Goal: Task Accomplishment & Management: Complete application form

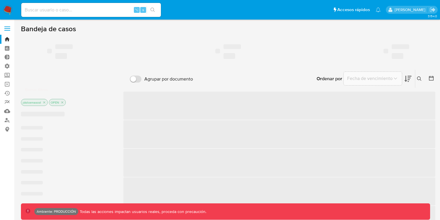
scroll to position [1, 0]
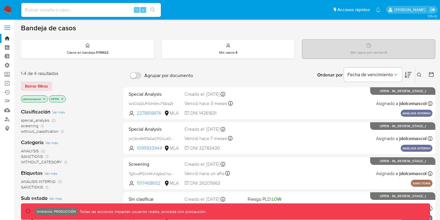
click at [84, 83] on div "Borrar filtros" at bounding box center [67, 85] width 93 height 9
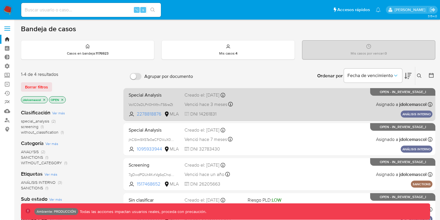
click at [320, 99] on div "Special Analysis Vo1C0sDLPrl0HXfnvT56reZt 2278818876 MLA Creado el: [DATE] Crea…" at bounding box center [279, 103] width 306 height 29
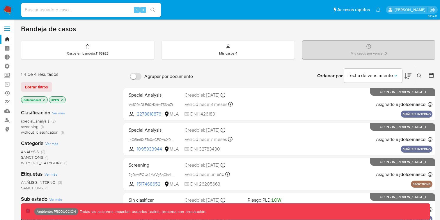
click at [422, 75] on icon at bounding box center [419, 75] width 5 height 5
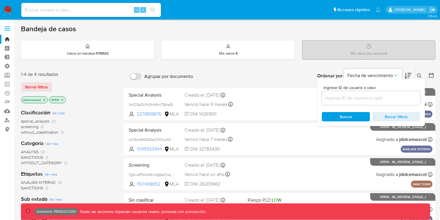
click at [428, 75] on div at bounding box center [430, 76] width 10 height 18
click at [424, 74] on button at bounding box center [421, 75] width 10 height 7
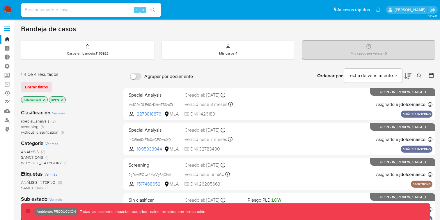
click at [435, 76] on button at bounding box center [432, 75] width 7 height 7
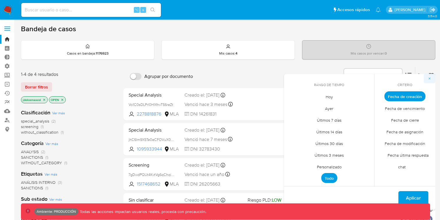
click at [434, 76] on button "button" at bounding box center [430, 78] width 12 height 9
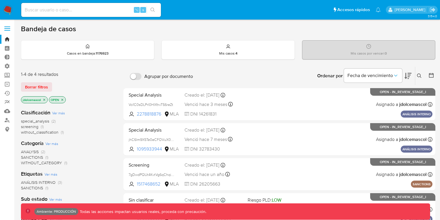
click at [410, 75] on icon at bounding box center [408, 76] width 7 height 6
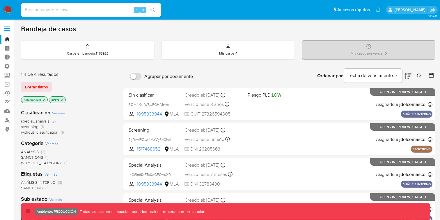
click at [410, 75] on icon at bounding box center [408, 76] width 7 height 6
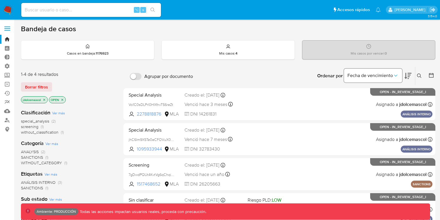
click at [381, 74] on span "Fecha de vencimiento" at bounding box center [370, 76] width 45 height 6
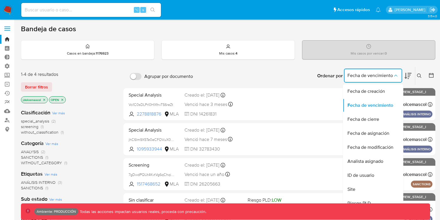
click at [278, 68] on div "Ordenar por Fecha de vencimiento Fecha de creación Fecha de vencimiento Fecha d…" at bounding box center [316, 76] width 240 height 18
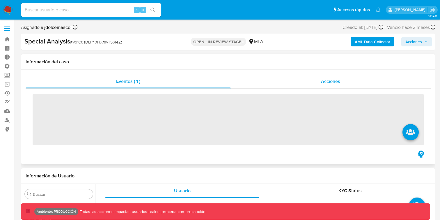
scroll to position [274, 0]
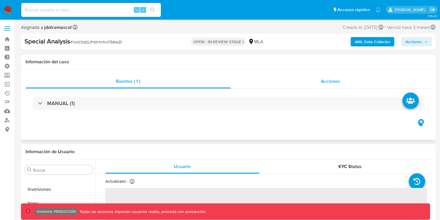
click at [318, 83] on div "Acciones" at bounding box center [331, 81] width 200 height 14
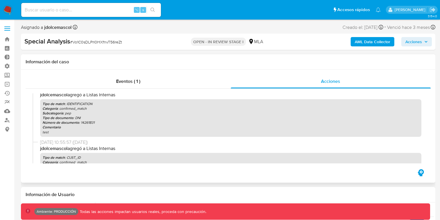
select select "10"
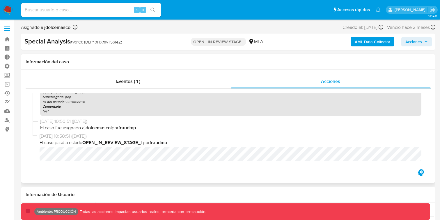
scroll to position [0, 0]
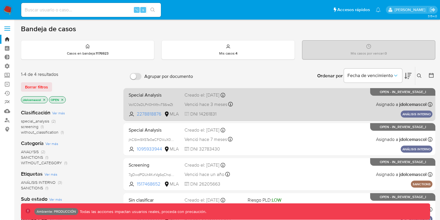
click at [308, 115] on div "Special Analysis Vo1C0sDLPrl0HXfnvT56reZt 2278818876 MLA Creado el: [DATE] Crea…" at bounding box center [279, 103] width 306 height 29
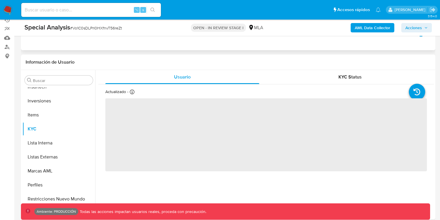
scroll to position [163, 0]
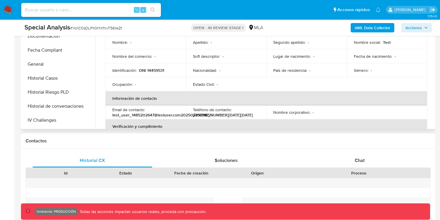
select select "10"
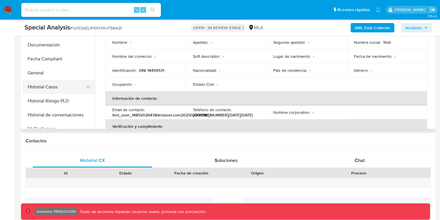
scroll to position [108, 0]
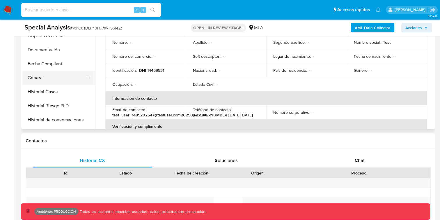
click at [71, 72] on button "General" at bounding box center [56, 78] width 68 height 14
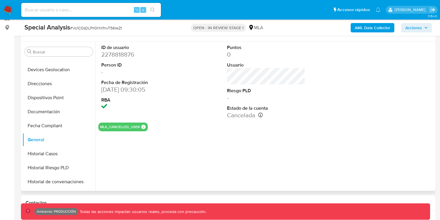
scroll to position [113, 0]
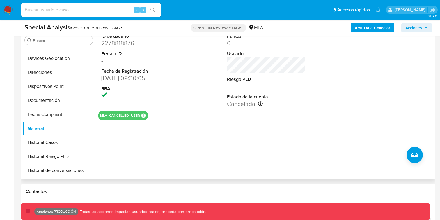
click at [355, 121] on div "ID de usuario 2278818876 Person ID - Fecha de Registración [DATE] 09:30:05 RBA …" at bounding box center [264, 104] width 339 height 149
click at [411, 151] on span "Crear caso manual" at bounding box center [414, 154] width 7 height 7
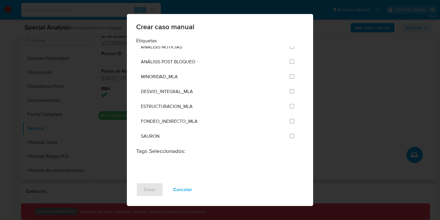
scroll to position [1349, 0]
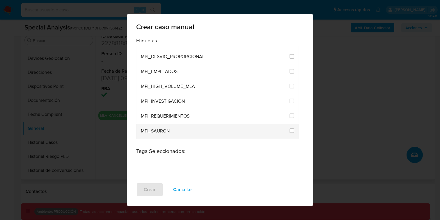
click at [244, 124] on div "MPI_SAURON" at bounding box center [213, 131] width 145 height 15
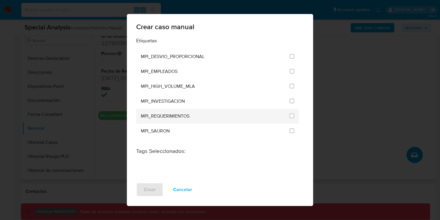
click at [249, 109] on div "MPI_REQUERIMIENTOS" at bounding box center [213, 116] width 145 height 15
click at [290, 113] on input "3293" at bounding box center [292, 115] width 5 height 5
checkbox input "true"
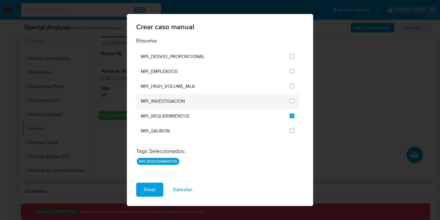
click at [290, 94] on div at bounding box center [292, 101] width 5 height 15
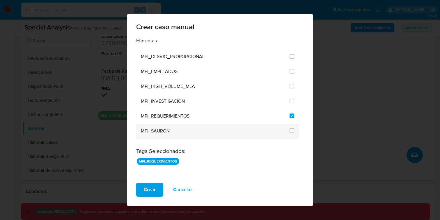
click at [290, 124] on li "MPI_SAURON" at bounding box center [217, 131] width 163 height 15
click at [290, 128] on input "3294" at bounding box center [292, 130] width 5 height 5
checkbox input "true"
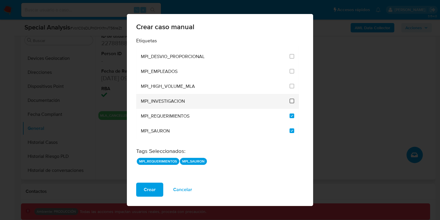
click at [290, 98] on input "3291" at bounding box center [292, 100] width 5 height 5
checkbox input "true"
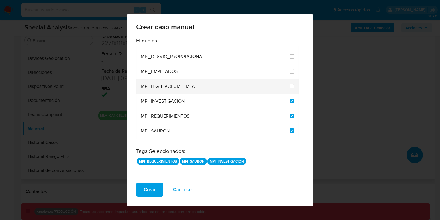
click at [290, 83] on div at bounding box center [292, 86] width 5 height 6
click at [290, 143] on input "3295" at bounding box center [292, 145] width 5 height 5
checkbox input "true"
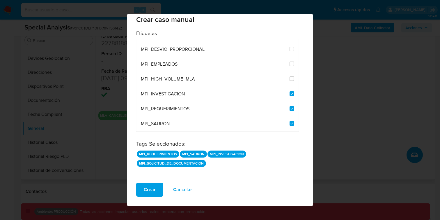
scroll to position [1311, 0]
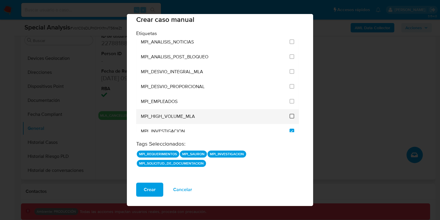
click at [290, 114] on input "3290" at bounding box center [292, 116] width 5 height 5
checkbox input "true"
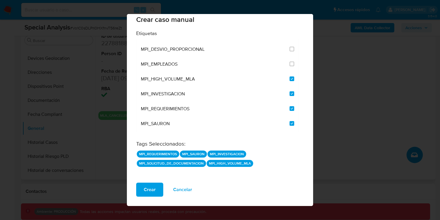
click at [276, 146] on div "MPI_SANCTIONS" at bounding box center [213, 153] width 145 height 15
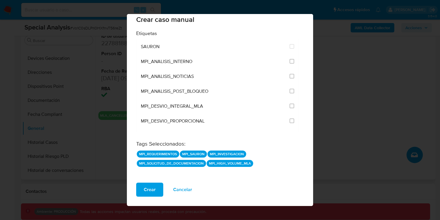
scroll to position [1237, 0]
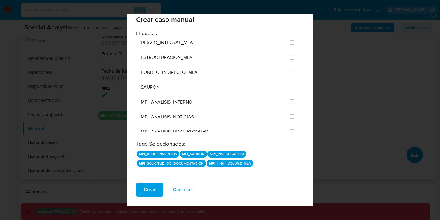
click at [290, 144] on input "3287" at bounding box center [292, 146] width 5 height 5
checkbox input "true"
click at [290, 129] on input "3286" at bounding box center [292, 131] width 5 height 5
checkbox input "true"
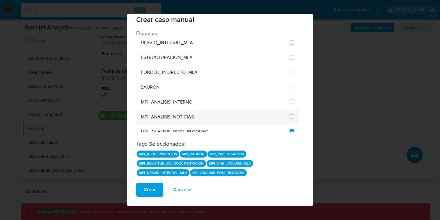
click at [290, 110] on div at bounding box center [292, 117] width 5 height 15
click at [290, 114] on input "3285" at bounding box center [292, 116] width 5 height 5
checkbox input "true"
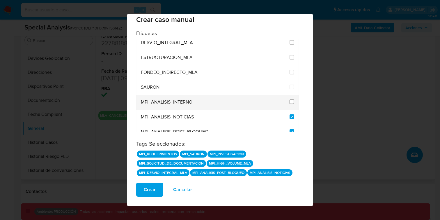
click at [290, 99] on input "3284" at bounding box center [292, 101] width 5 height 5
checkbox input "true"
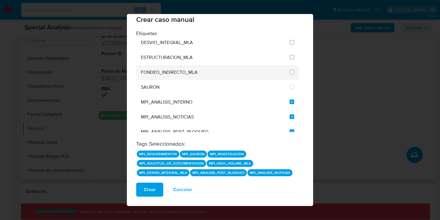
click at [290, 69] on div at bounding box center [292, 72] width 5 height 6
click at [290, 70] on input "3255" at bounding box center [292, 72] width 5 height 5
checkbox input "true"
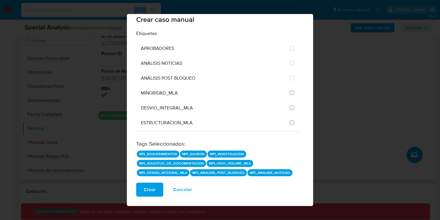
scroll to position [1163, 0]
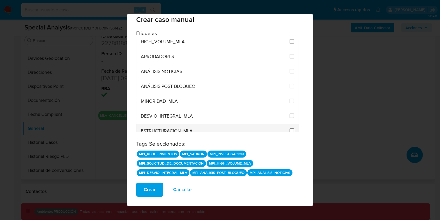
click at [290, 128] on input "3254" at bounding box center [292, 130] width 5 height 5
checkbox input "true"
click at [290, 113] on input "3253" at bounding box center [292, 115] width 5 height 5
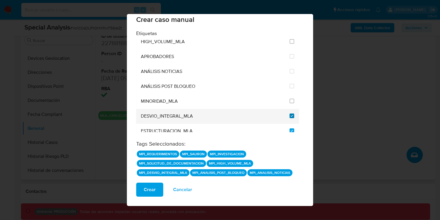
checkbox input "true"
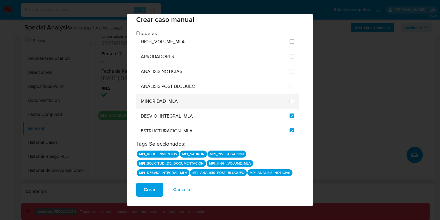
click at [290, 98] on div at bounding box center [292, 101] width 5 height 6
click at [290, 94] on div at bounding box center [292, 101] width 5 height 15
click at [290, 98] on span at bounding box center [292, 101] width 5 height 7
click at [290, 98] on div at bounding box center [292, 101] width 5 height 6
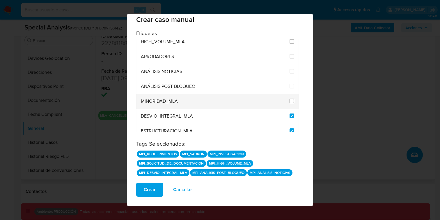
click at [290, 98] on input "3250" at bounding box center [292, 100] width 5 height 5
checkbox input "true"
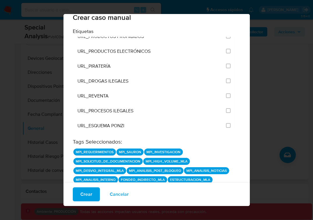
scroll to position [0, 0]
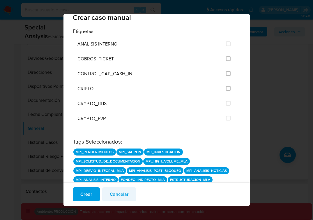
click at [127, 193] on span "Cancelar" at bounding box center [119, 194] width 19 height 13
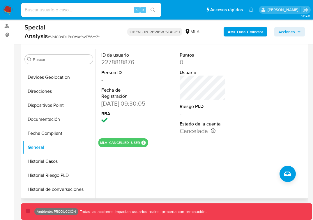
scroll to position [94, 0]
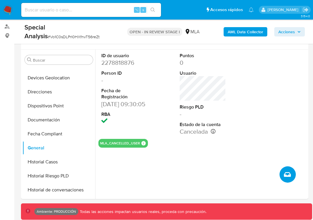
click at [286, 178] on button "Crear caso manual" at bounding box center [288, 174] width 16 height 16
